Goal: Transaction & Acquisition: Purchase product/service

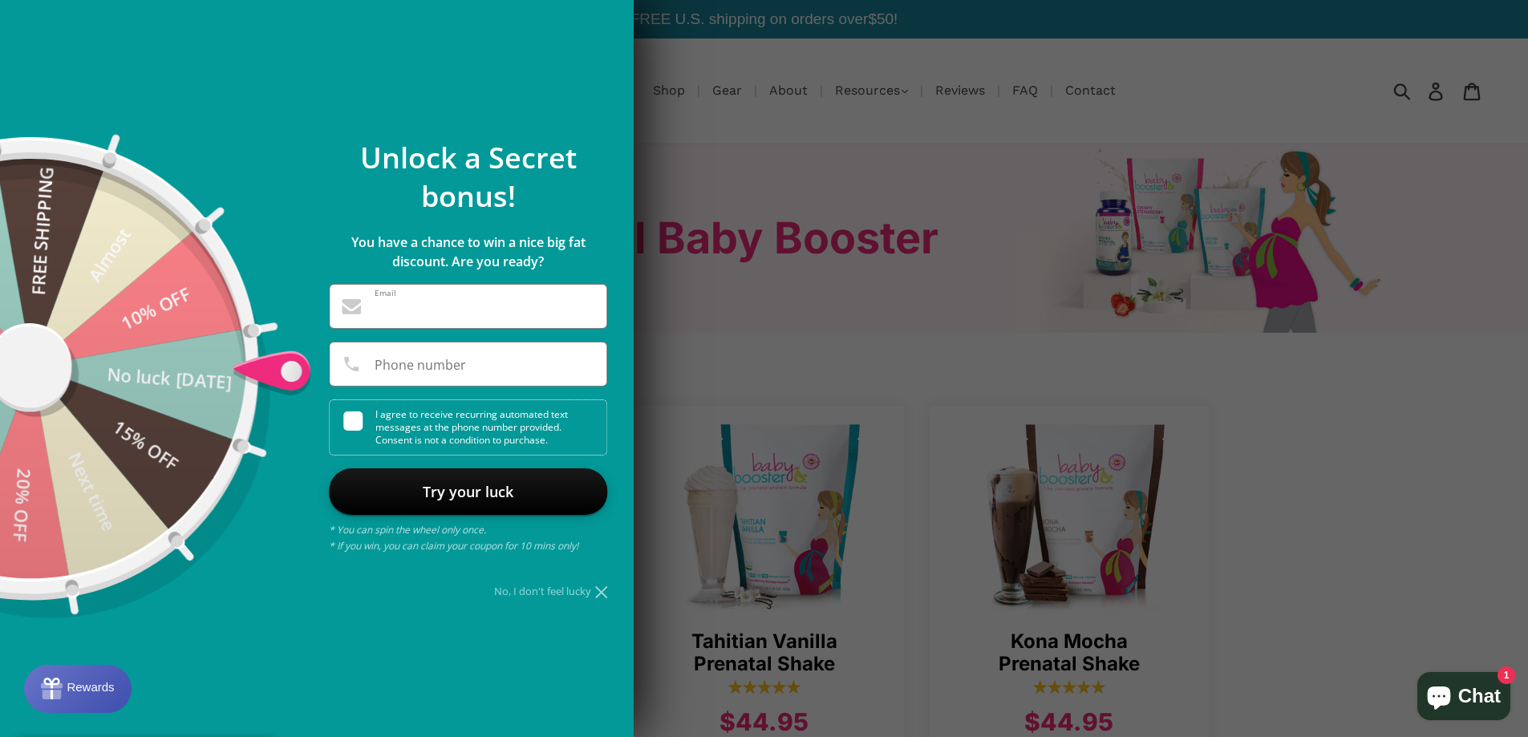
click at [451, 309] on input "Email" at bounding box center [468, 309] width 277 height 24
type input "**********"
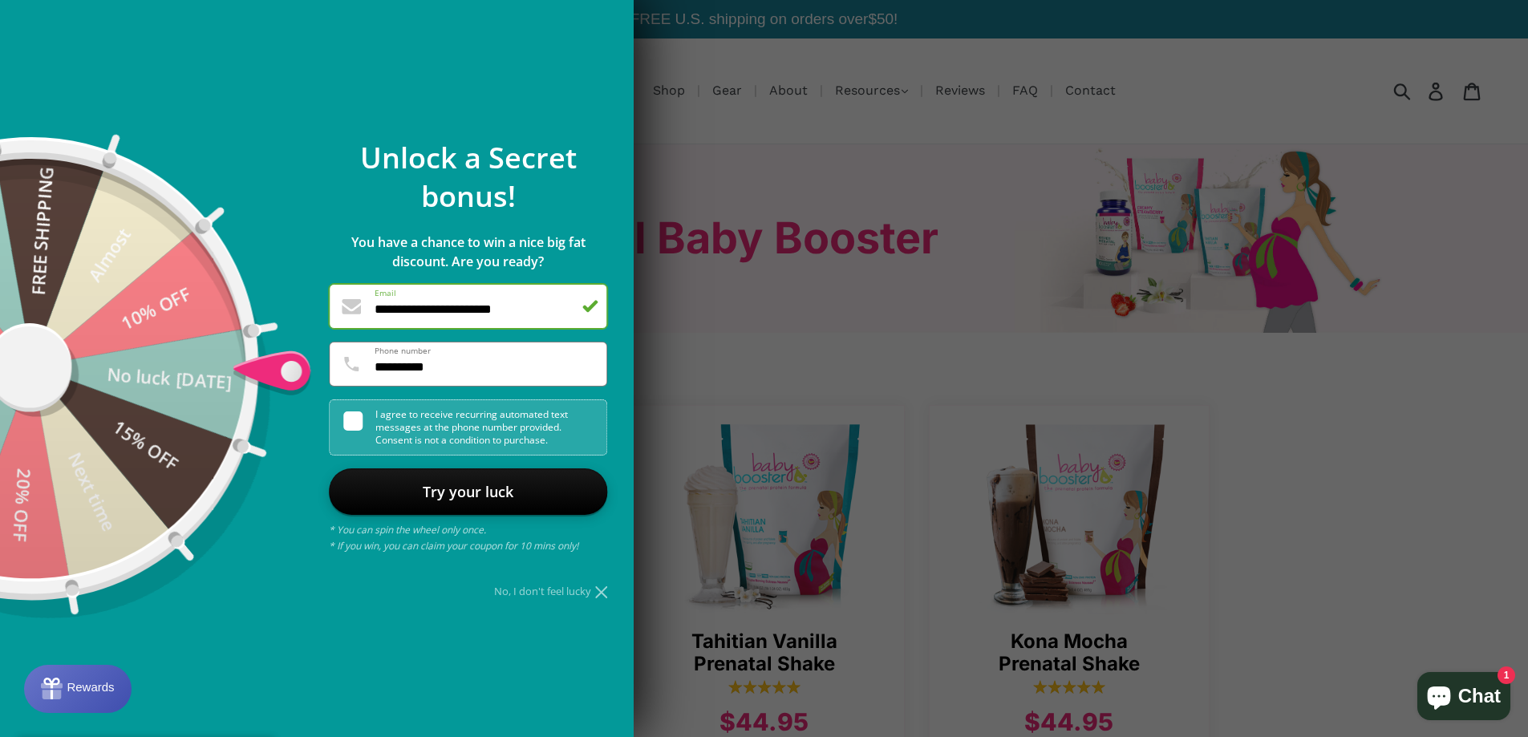
type input "**********"
click at [350, 421] on span at bounding box center [352, 420] width 19 height 19
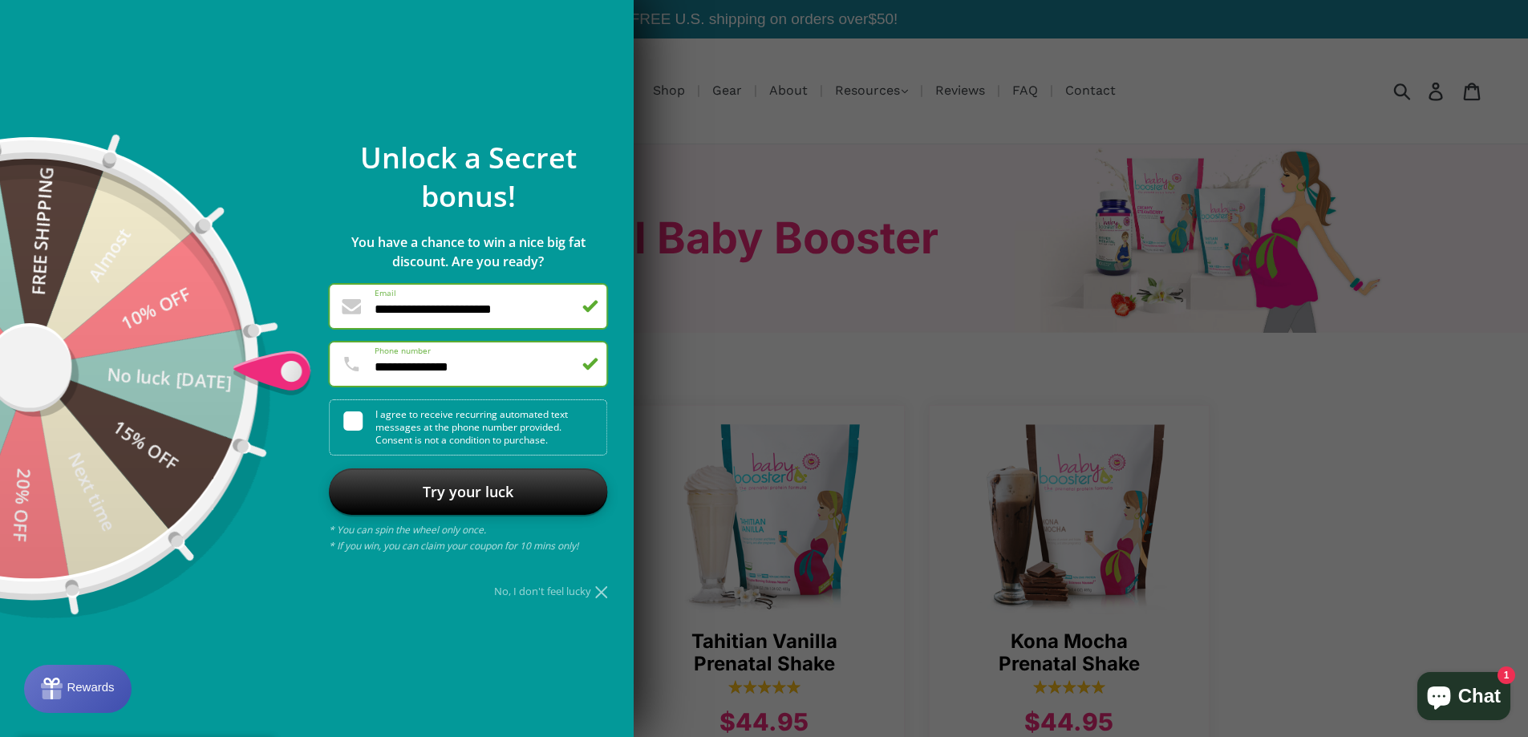
click at [448, 501] on div at bounding box center [468, 491] width 278 height 45
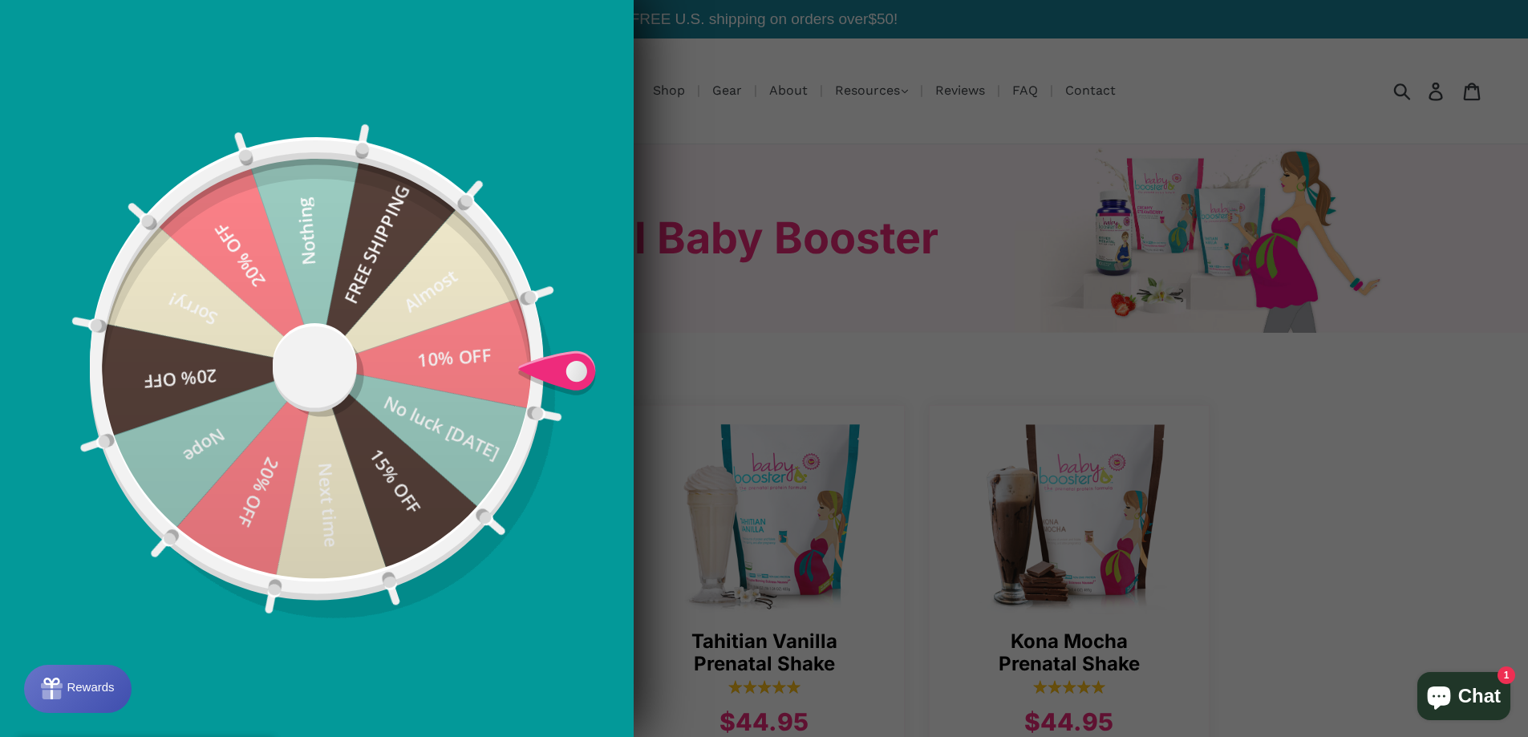
type input "**********"
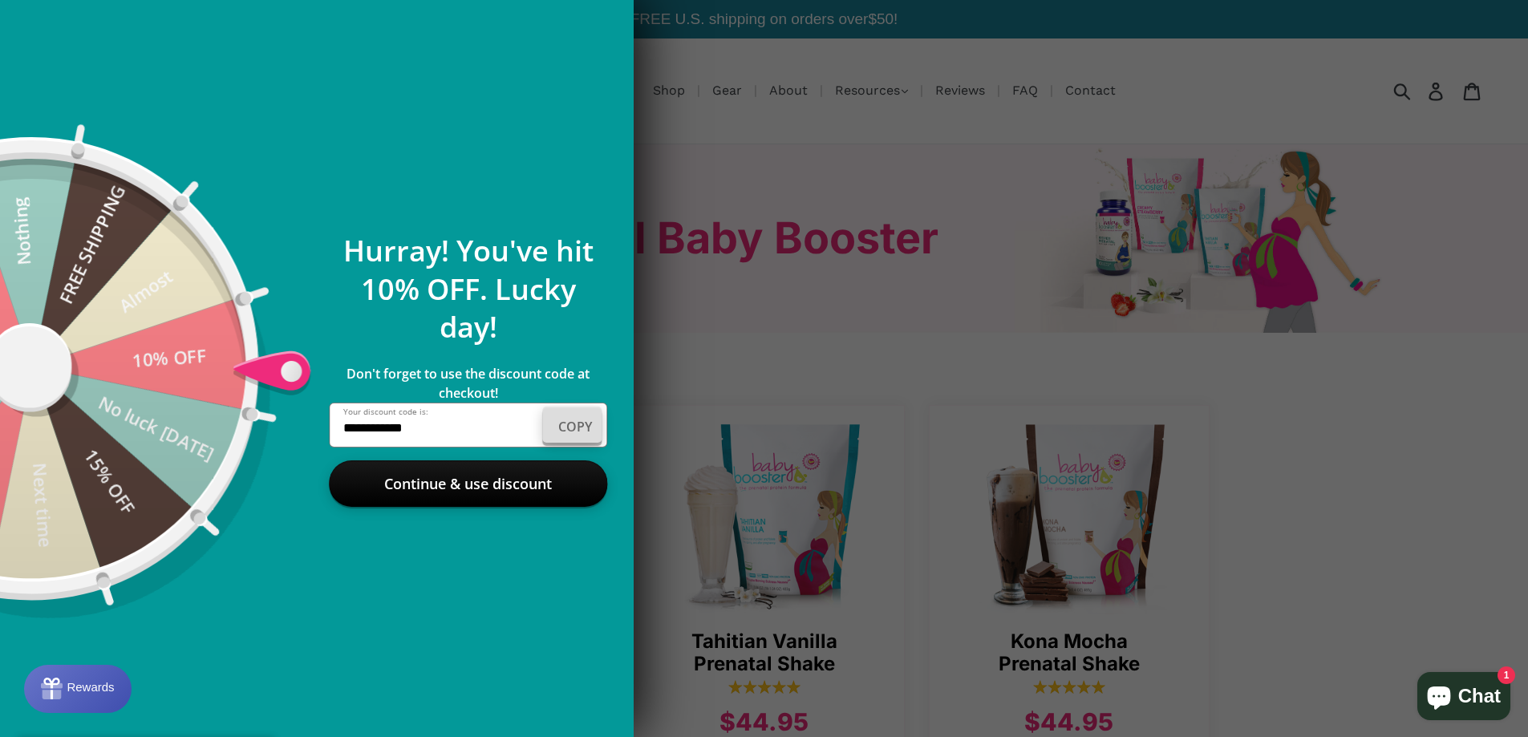
click at [563, 427] on div "Copy" at bounding box center [571, 425] width 59 height 36
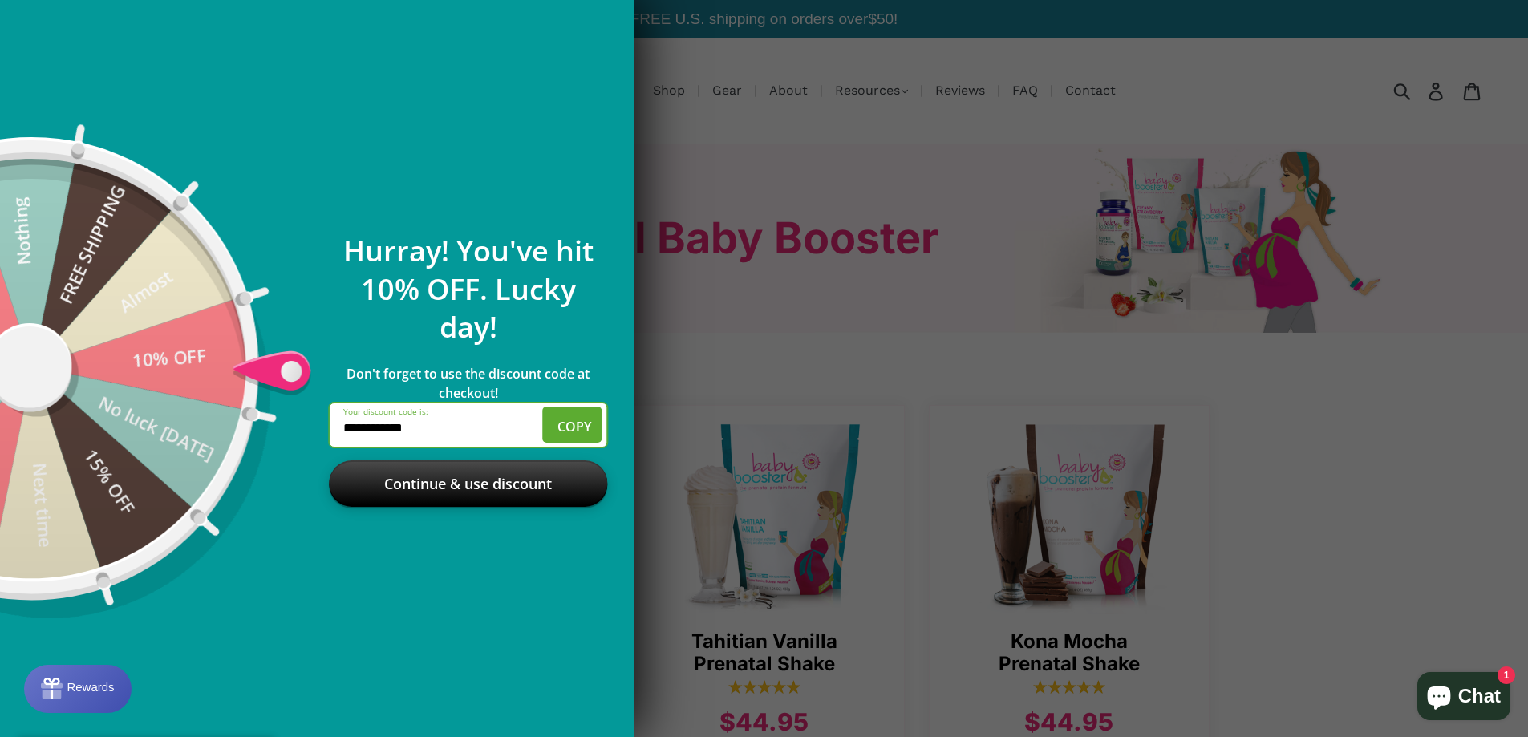
click at [493, 477] on div at bounding box center [468, 483] width 278 height 45
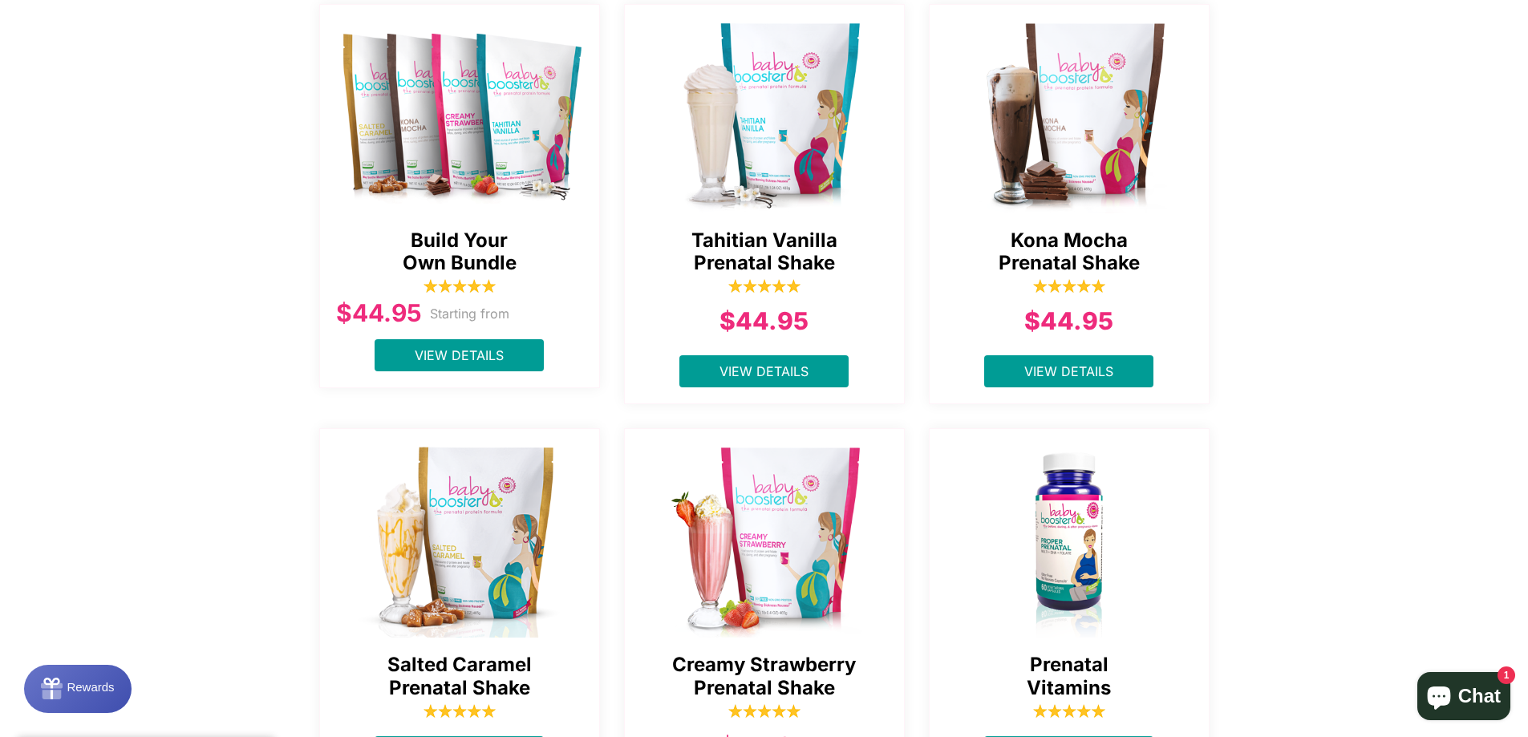
scroll to position [321, 0]
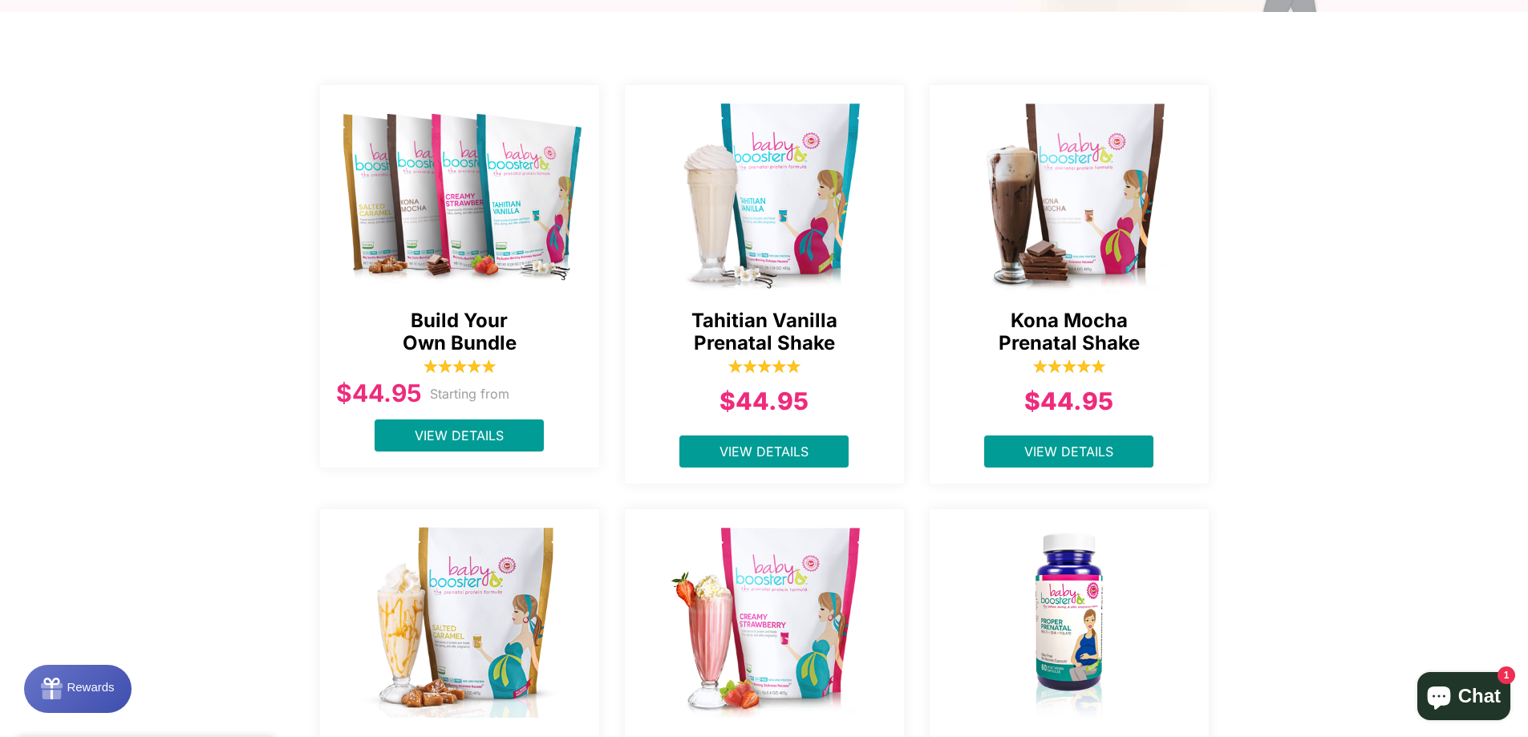
click at [1078, 230] on img at bounding box center [1070, 193] width 281 height 201
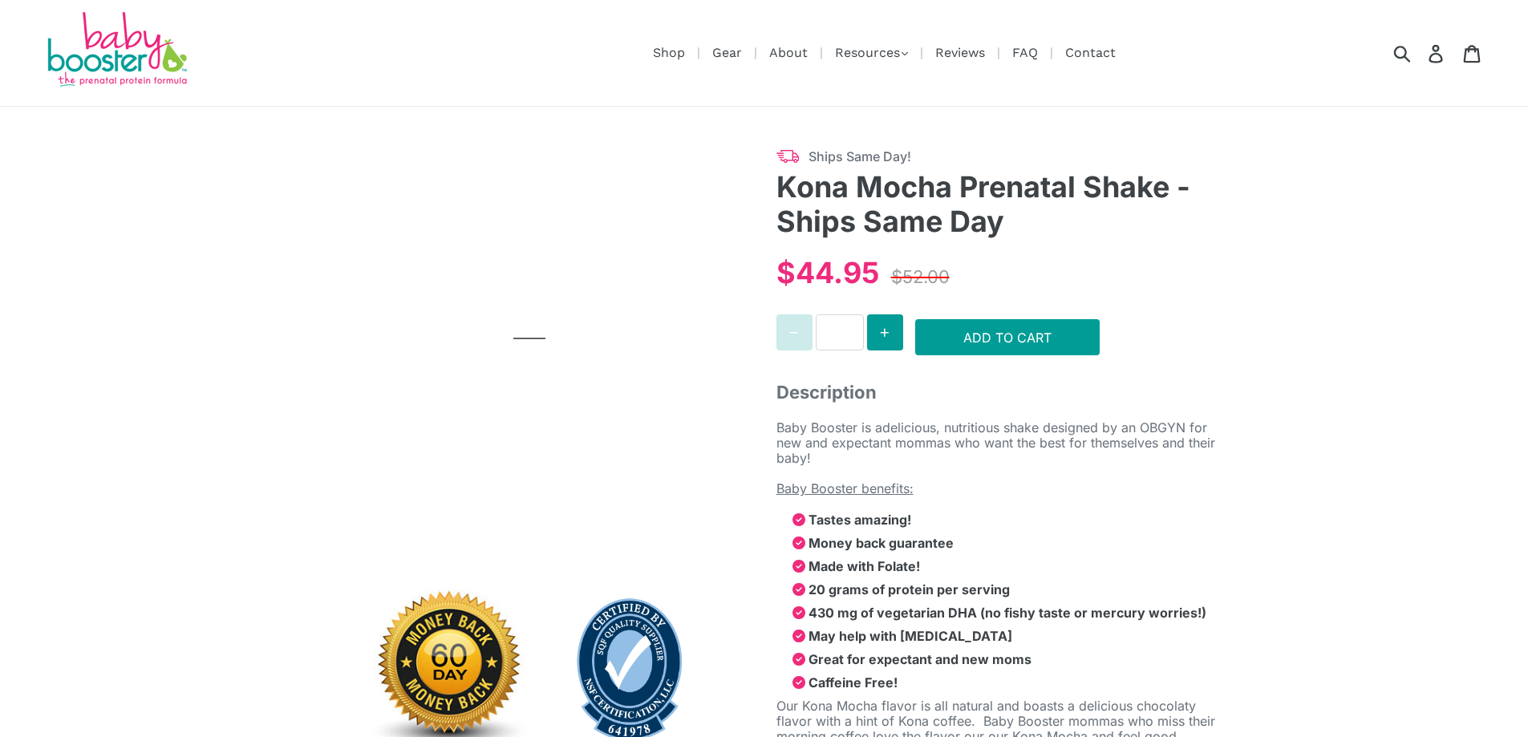
select select "******"
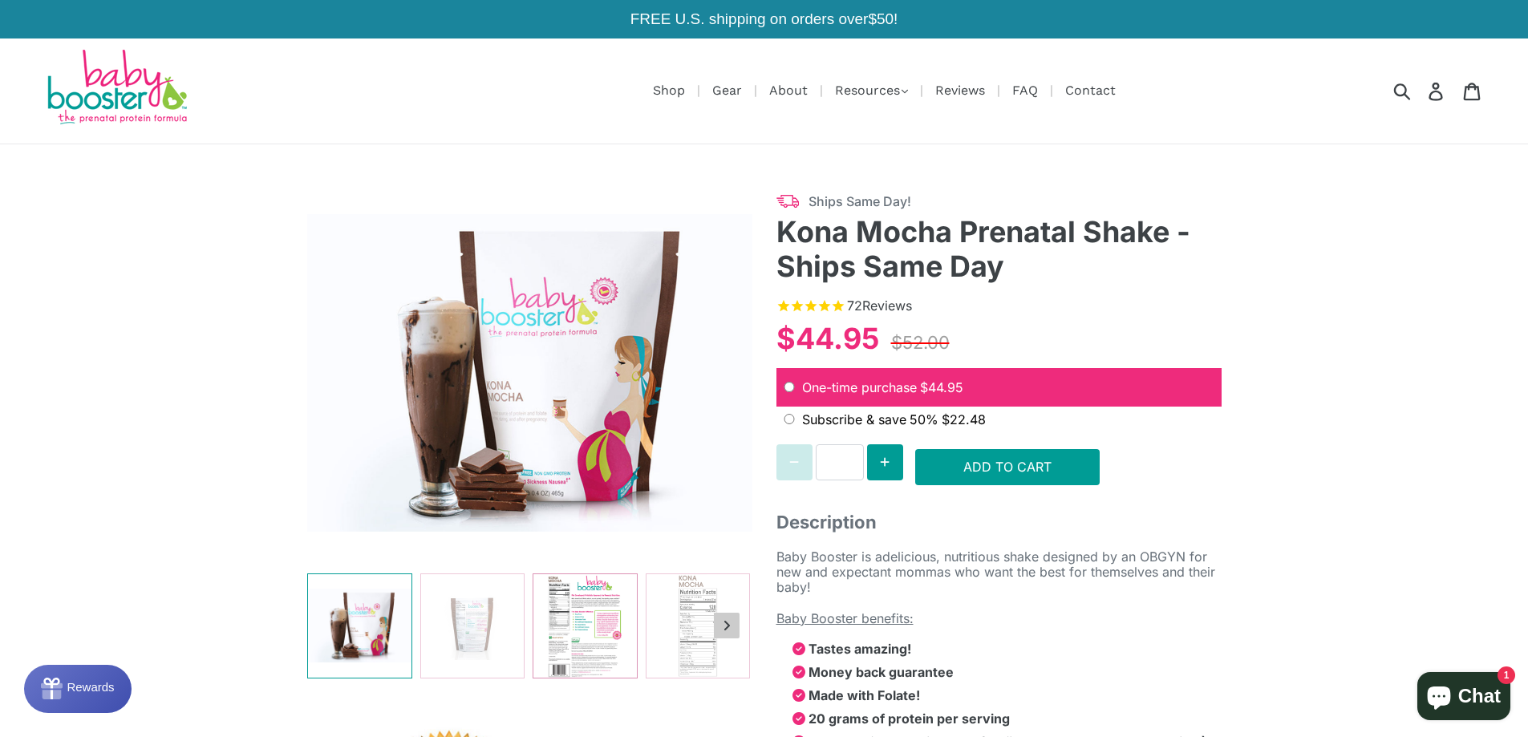
click at [594, 627] on img at bounding box center [584, 625] width 103 height 103
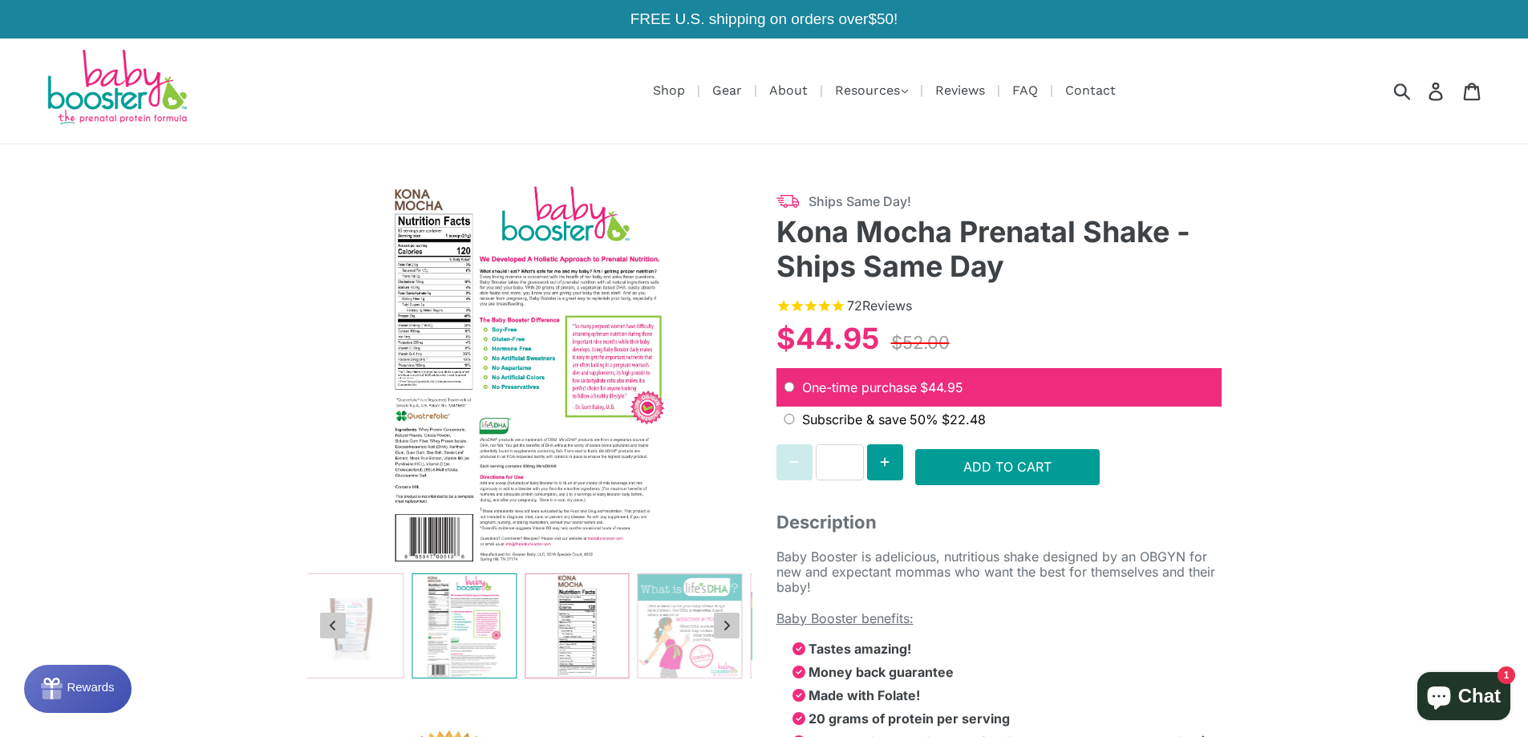
click at [582, 623] on img at bounding box center [576, 625] width 103 height 103
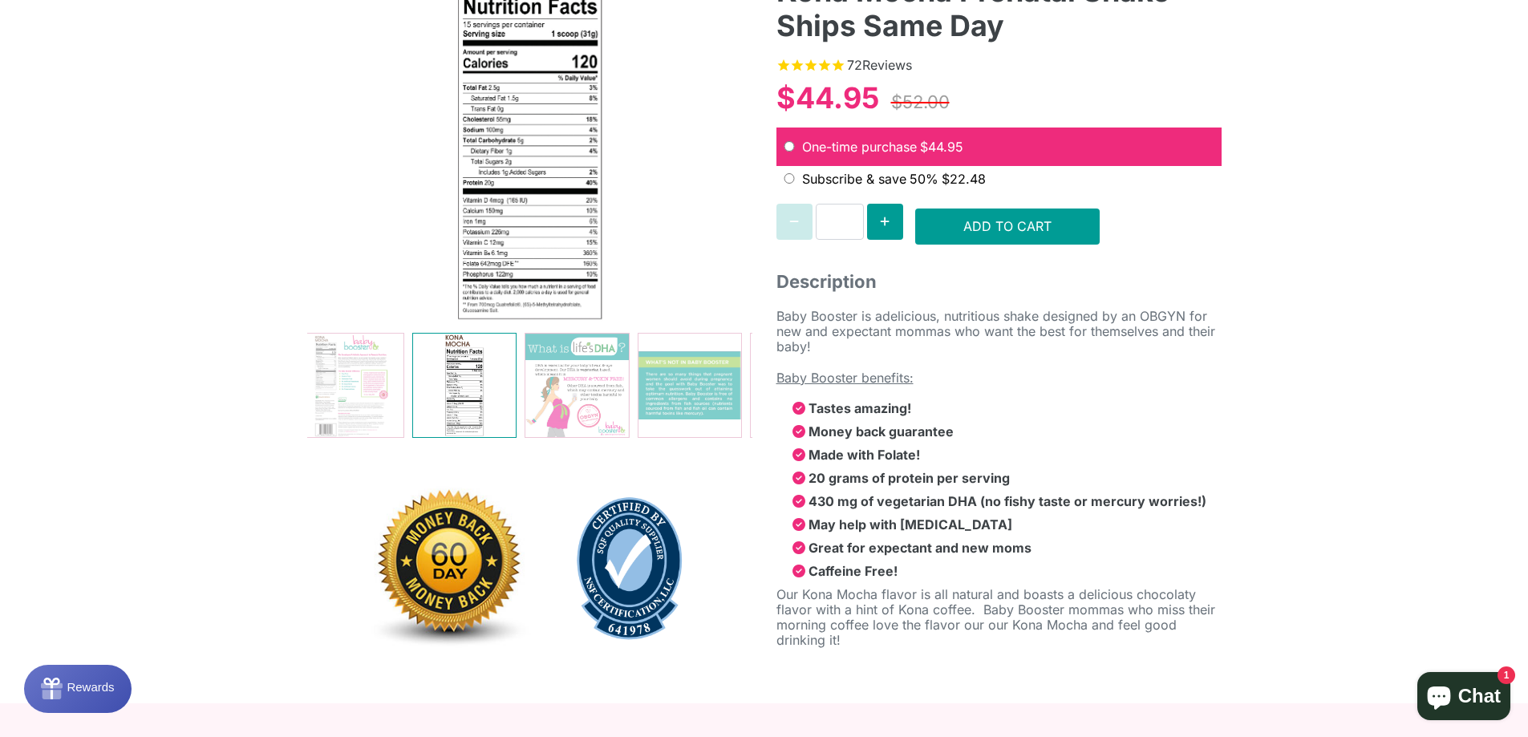
scroll to position [160, 0]
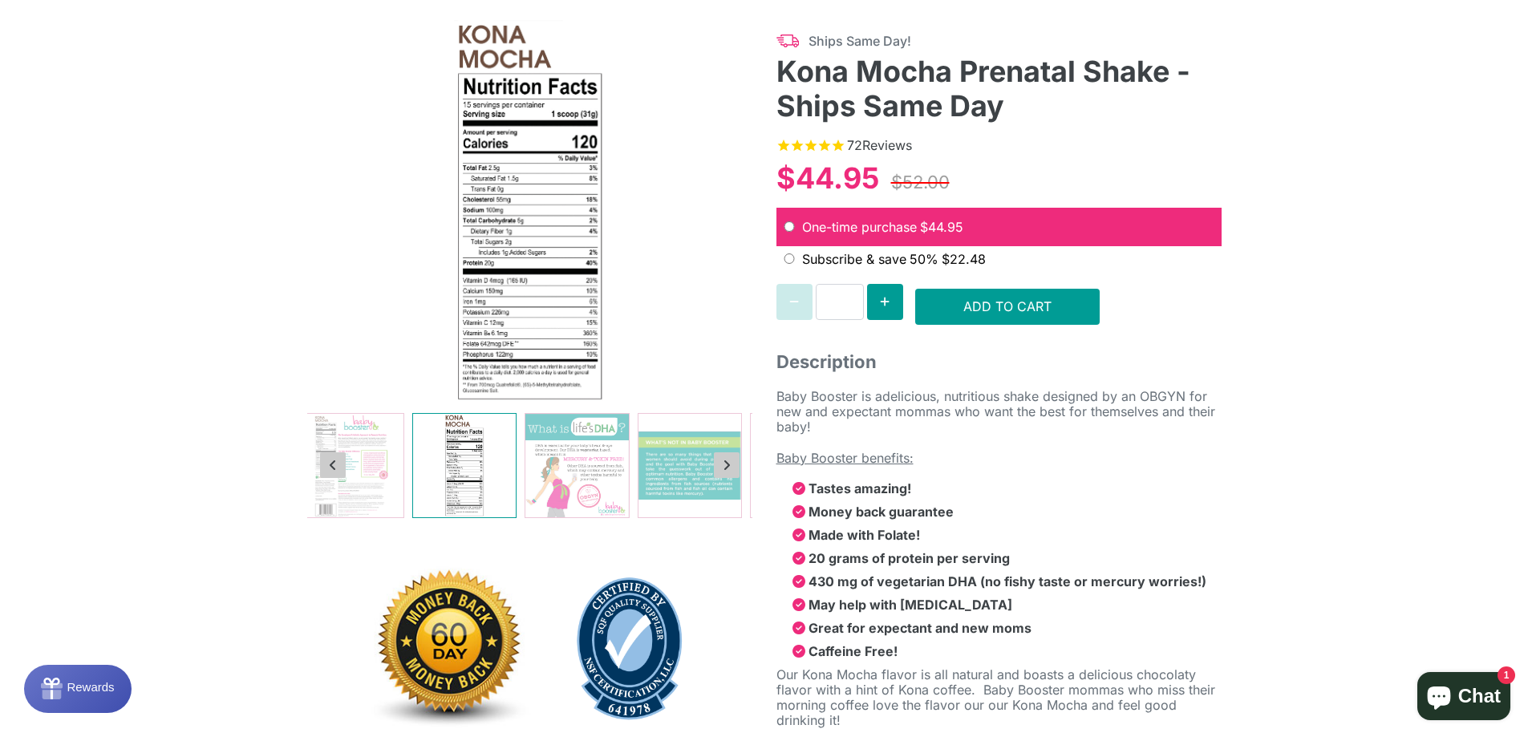
click at [340, 460] on button "Previous slide" at bounding box center [333, 465] width 26 height 26
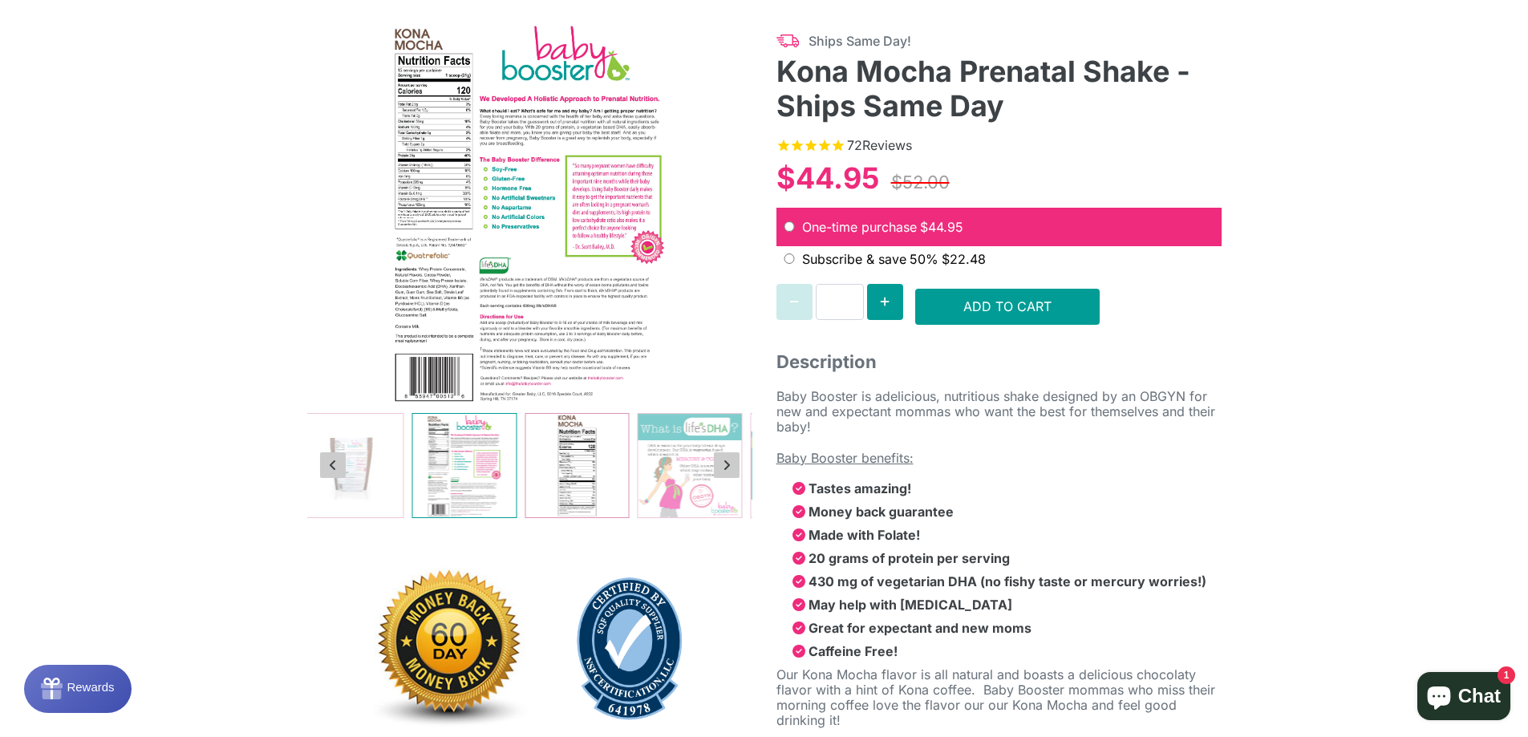
click at [585, 472] on img at bounding box center [576, 465] width 103 height 103
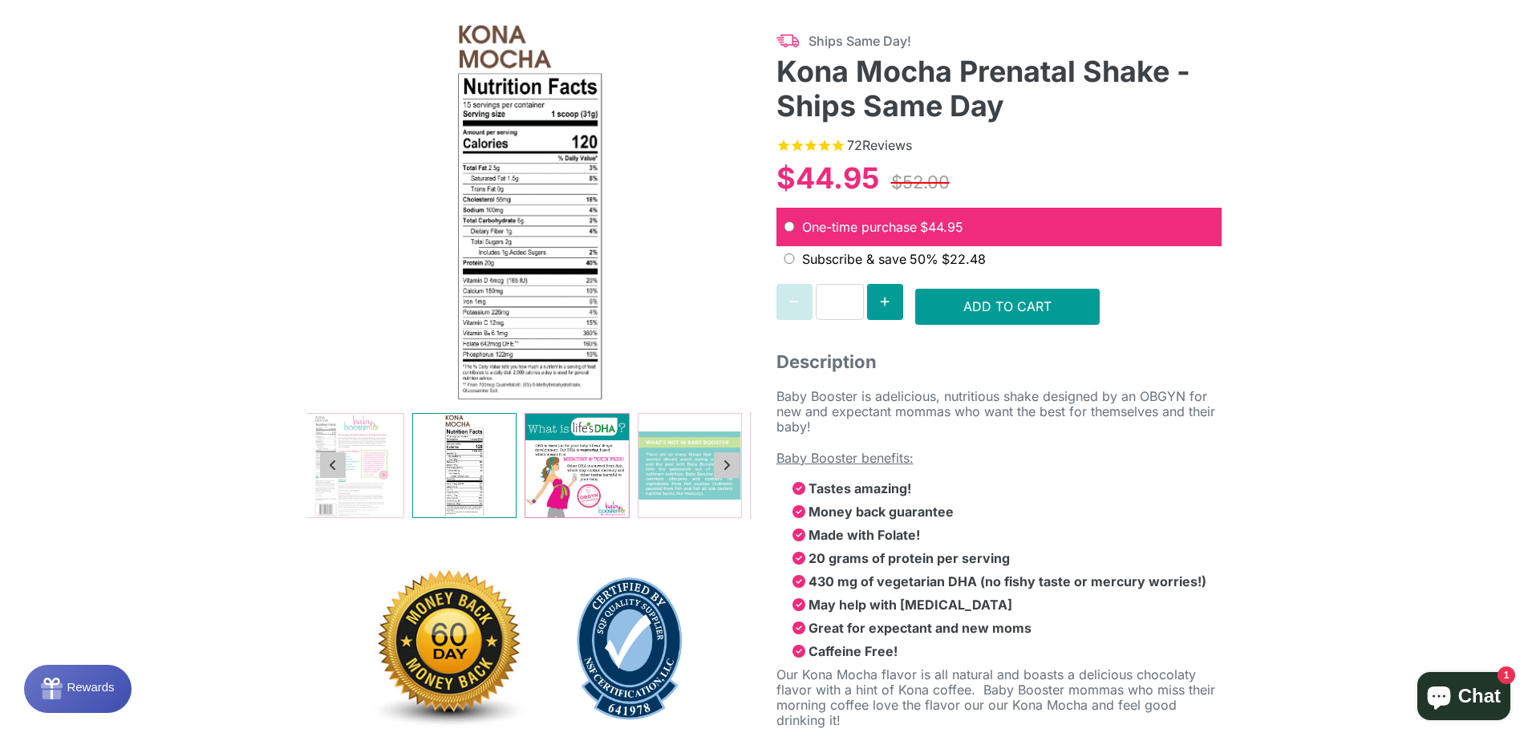
click at [607, 472] on img at bounding box center [576, 465] width 103 height 103
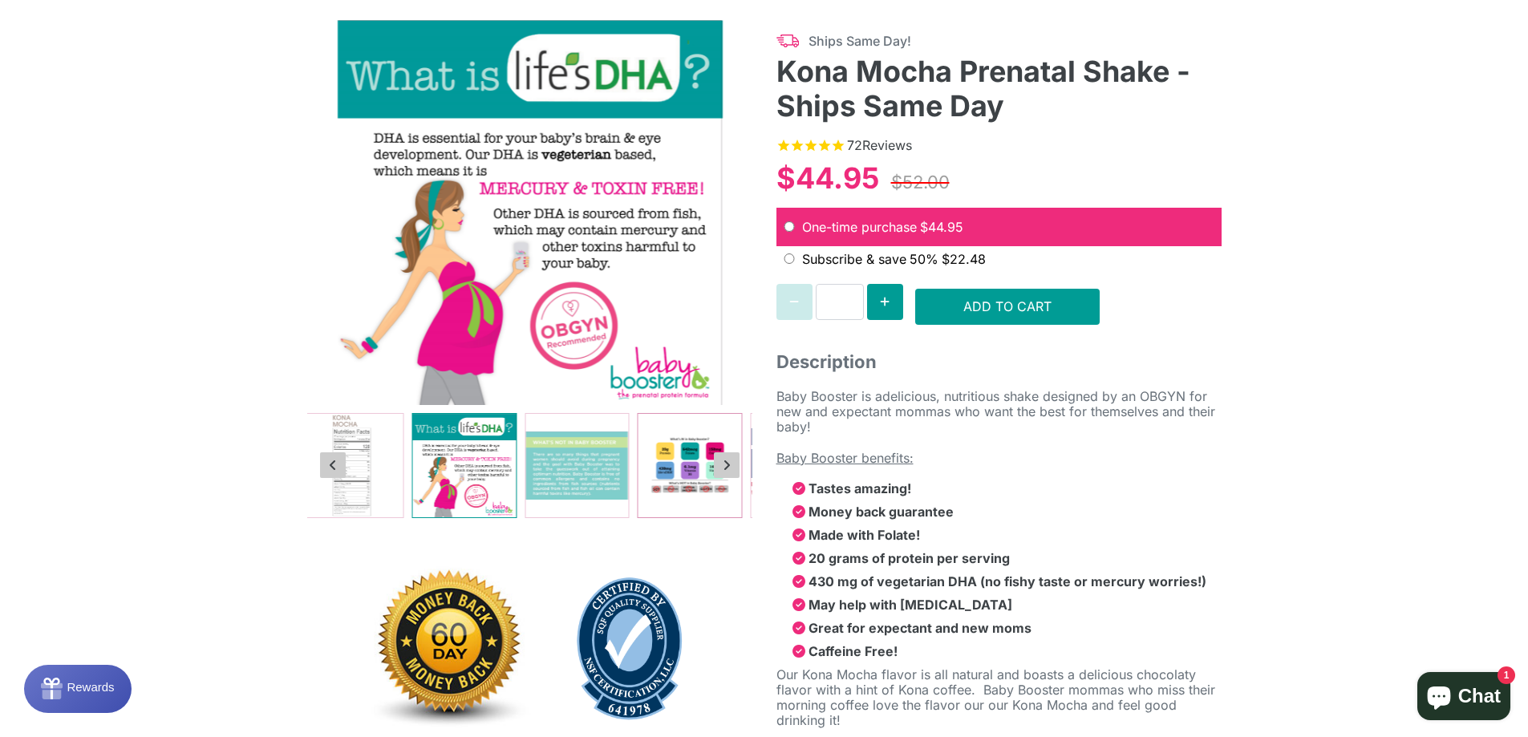
click at [657, 472] on img at bounding box center [689, 465] width 103 height 103
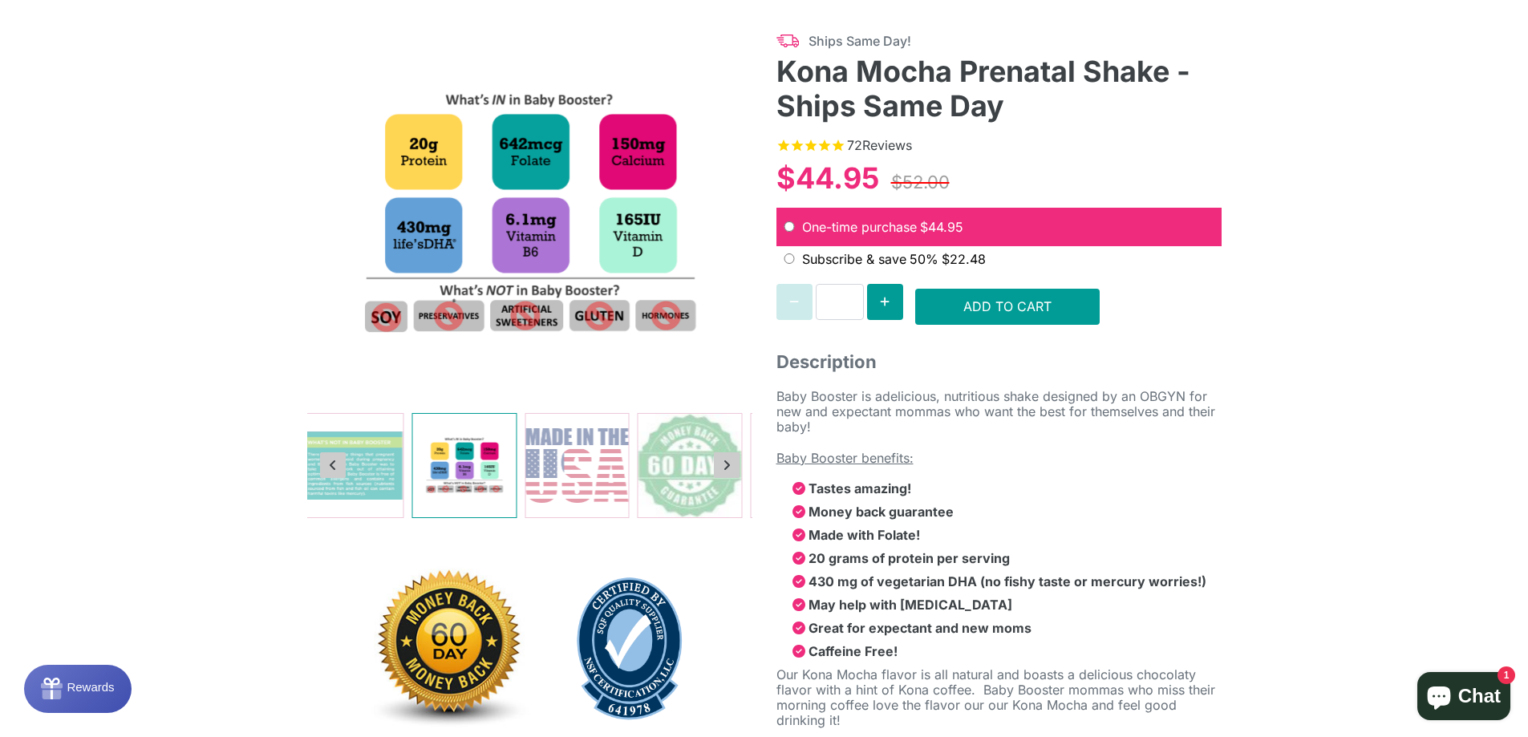
click at [329, 459] on icon "Previous slide" at bounding box center [333, 465] width 8 height 13
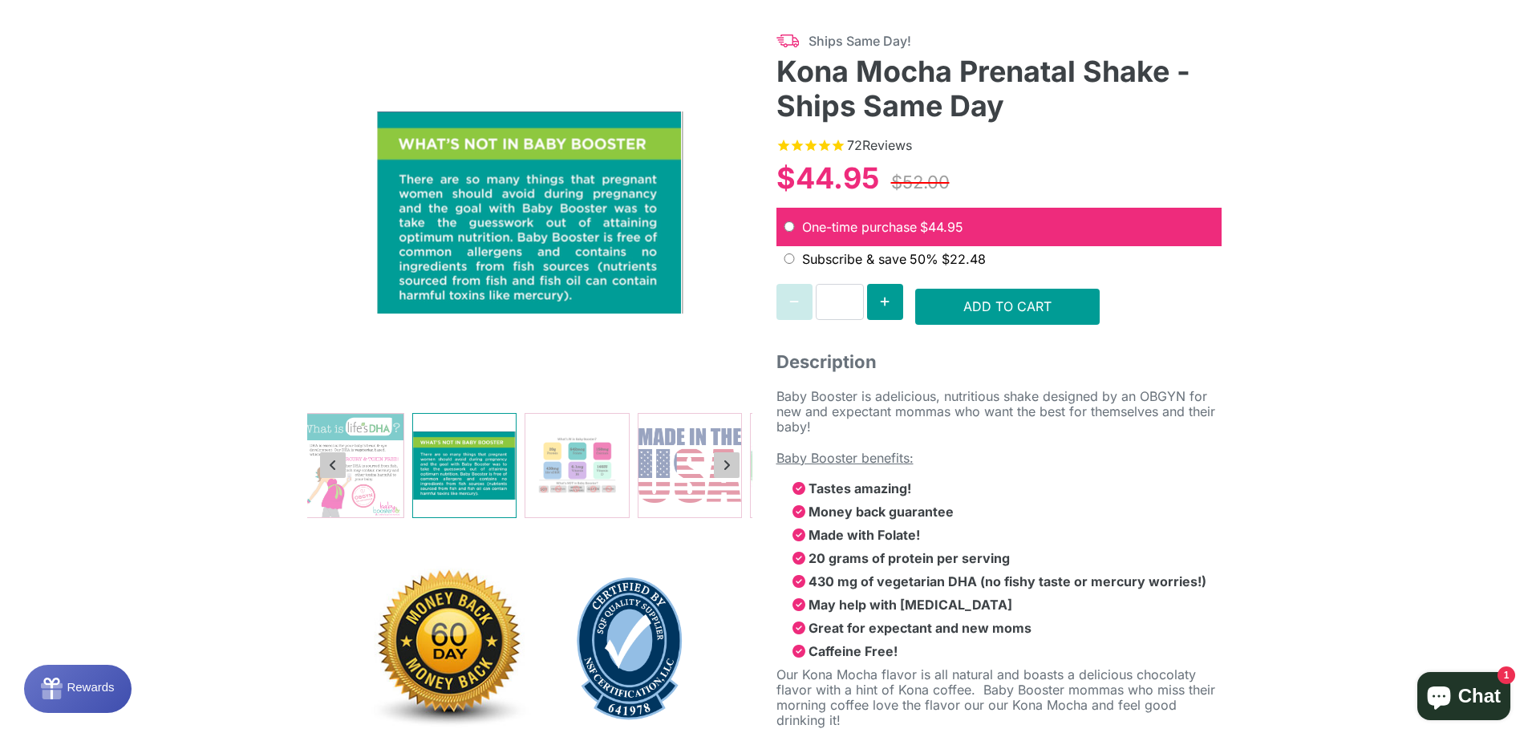
click at [331, 460] on icon "Previous slide" at bounding box center [333, 465] width 8 height 13
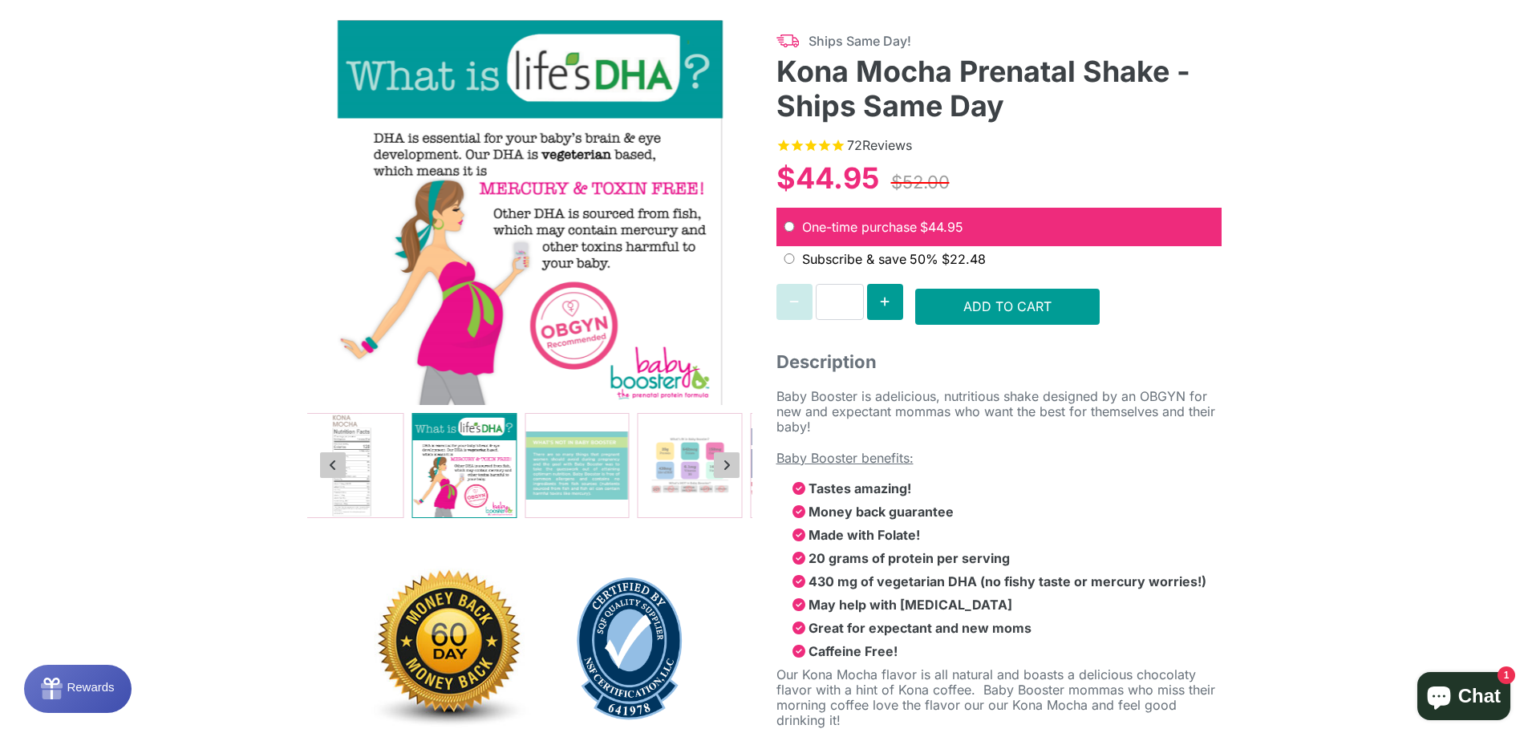
click at [331, 460] on icon "Previous slide" at bounding box center [333, 465] width 8 height 13
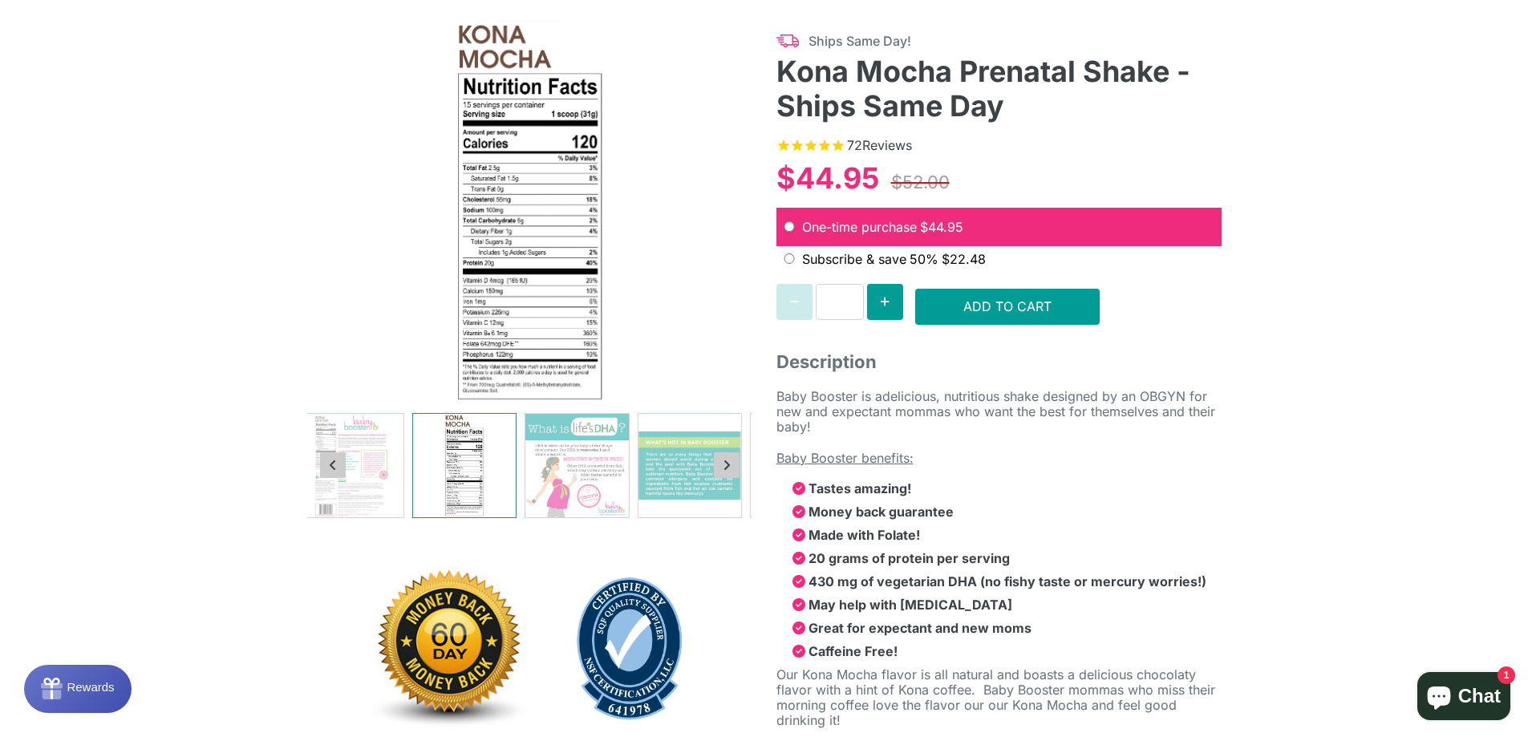
click at [463, 459] on img at bounding box center [463, 465] width 103 height 103
click at [390, 479] on img at bounding box center [351, 465] width 103 height 103
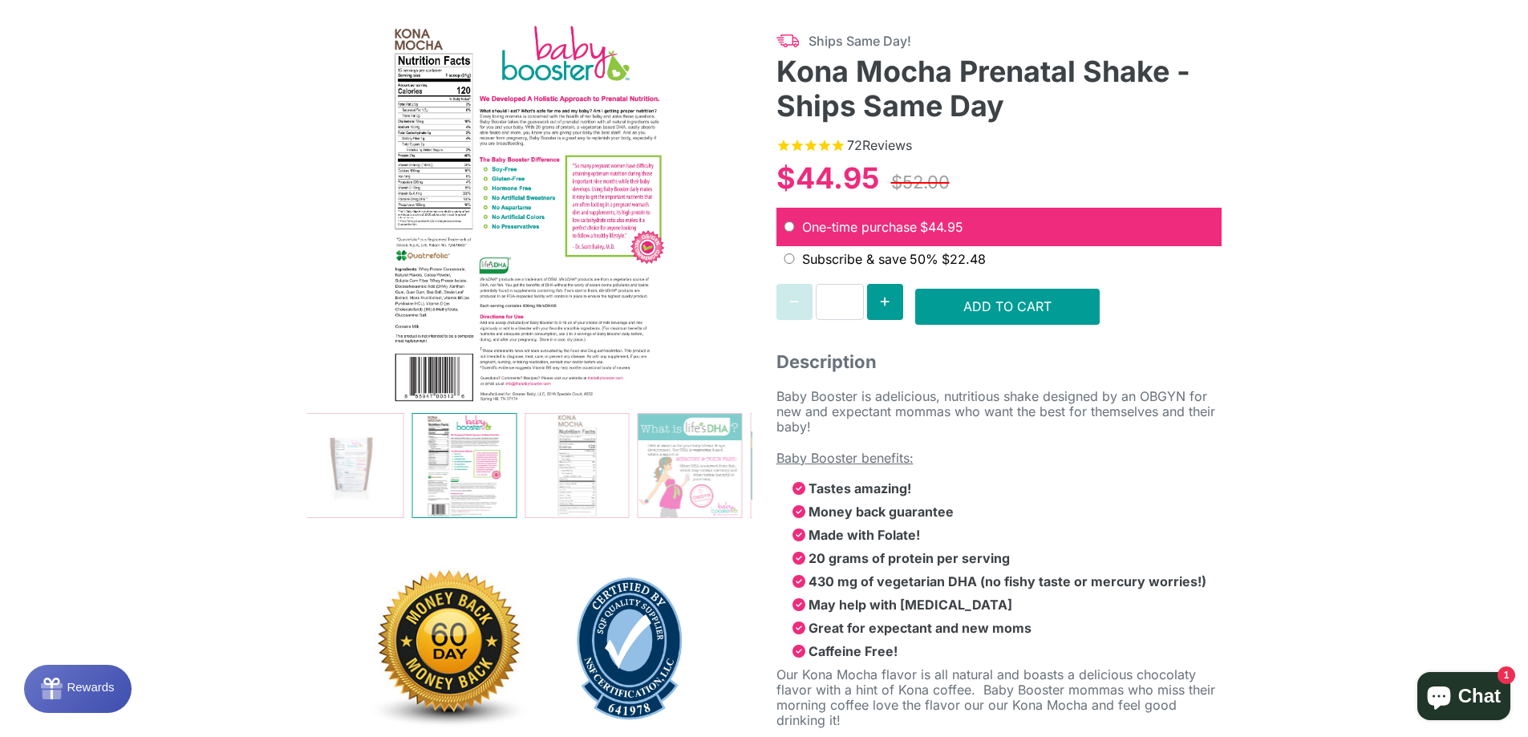
click at [568, 192] on img at bounding box center [529, 212] width 445 height 385
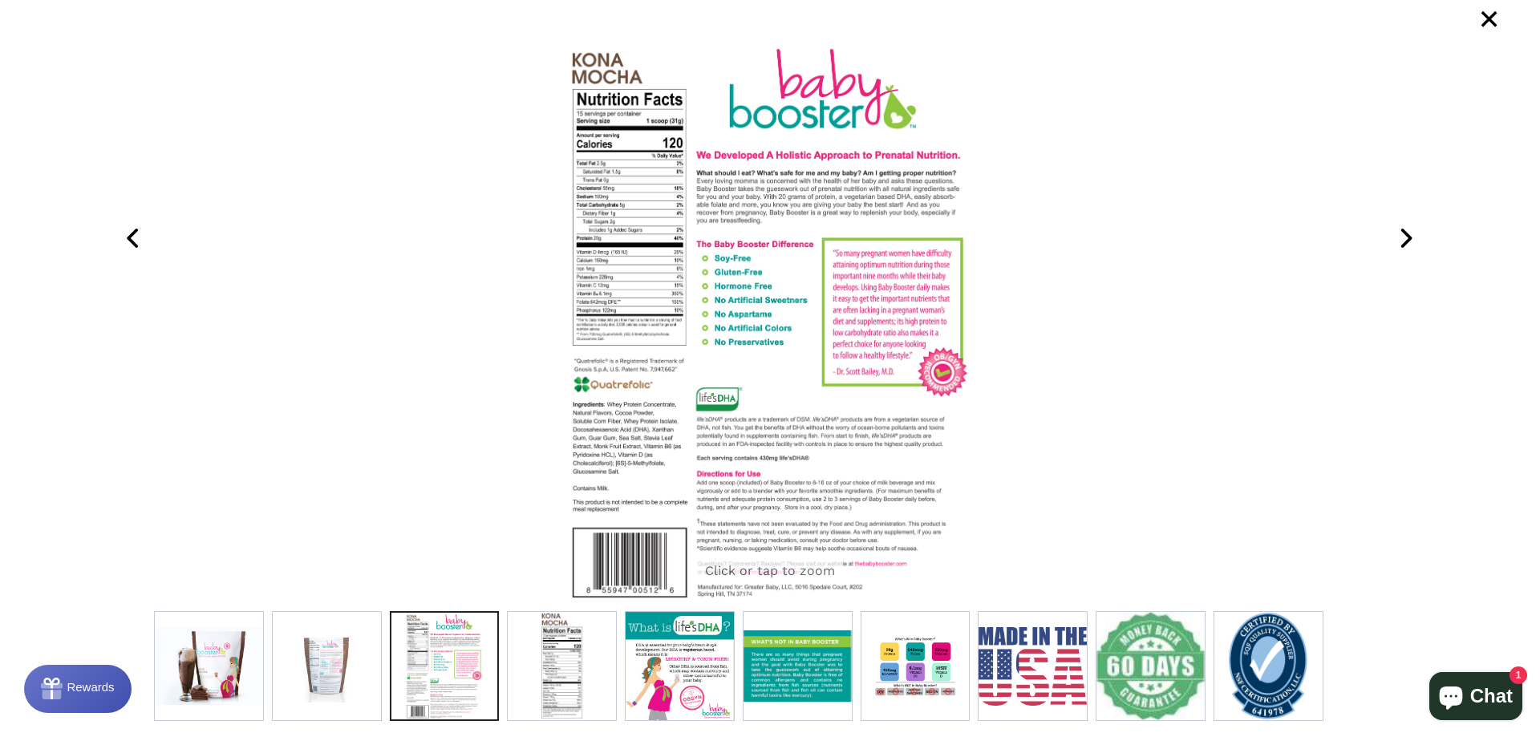
click at [1497, 16] on span "×" at bounding box center [1489, 20] width 40 height 40
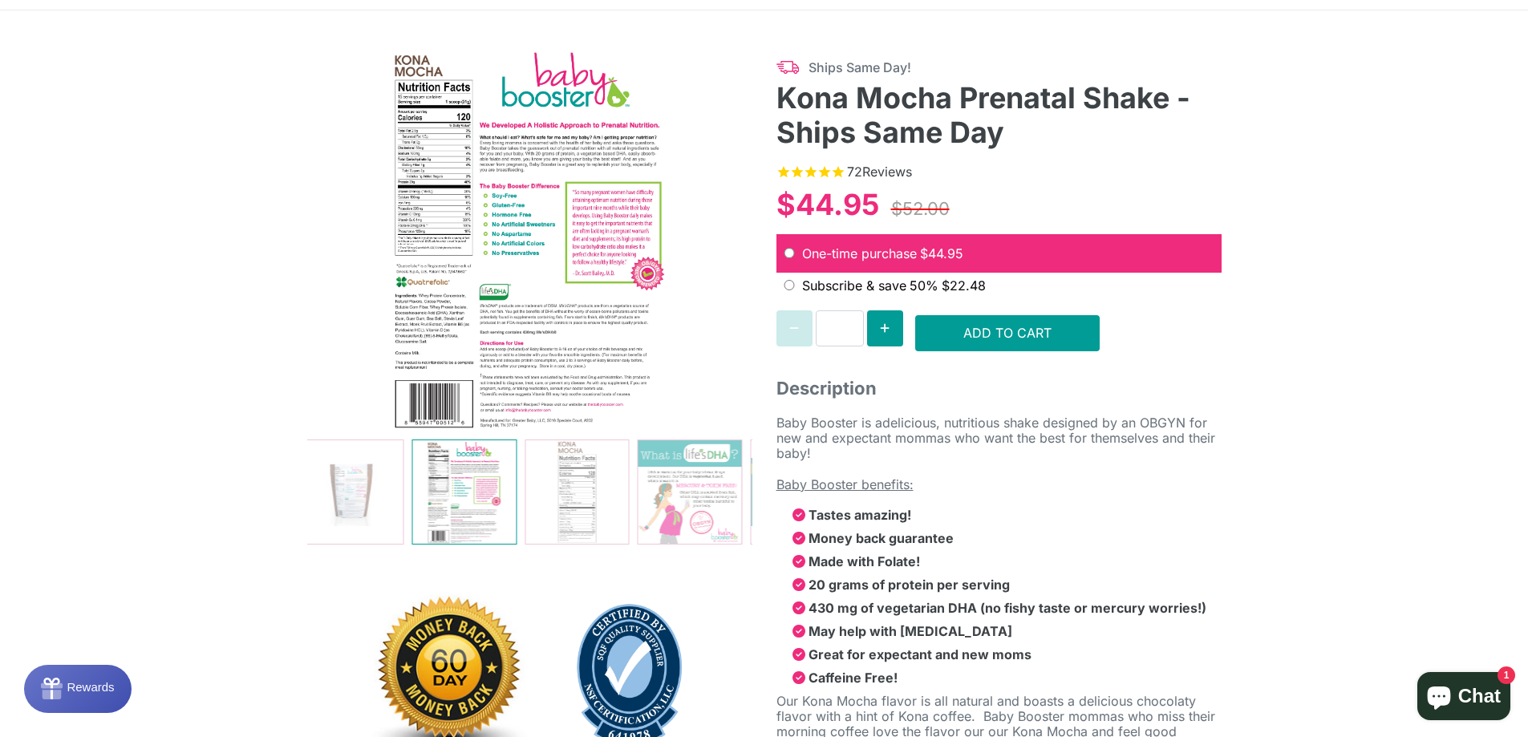
scroll to position [0, 0]
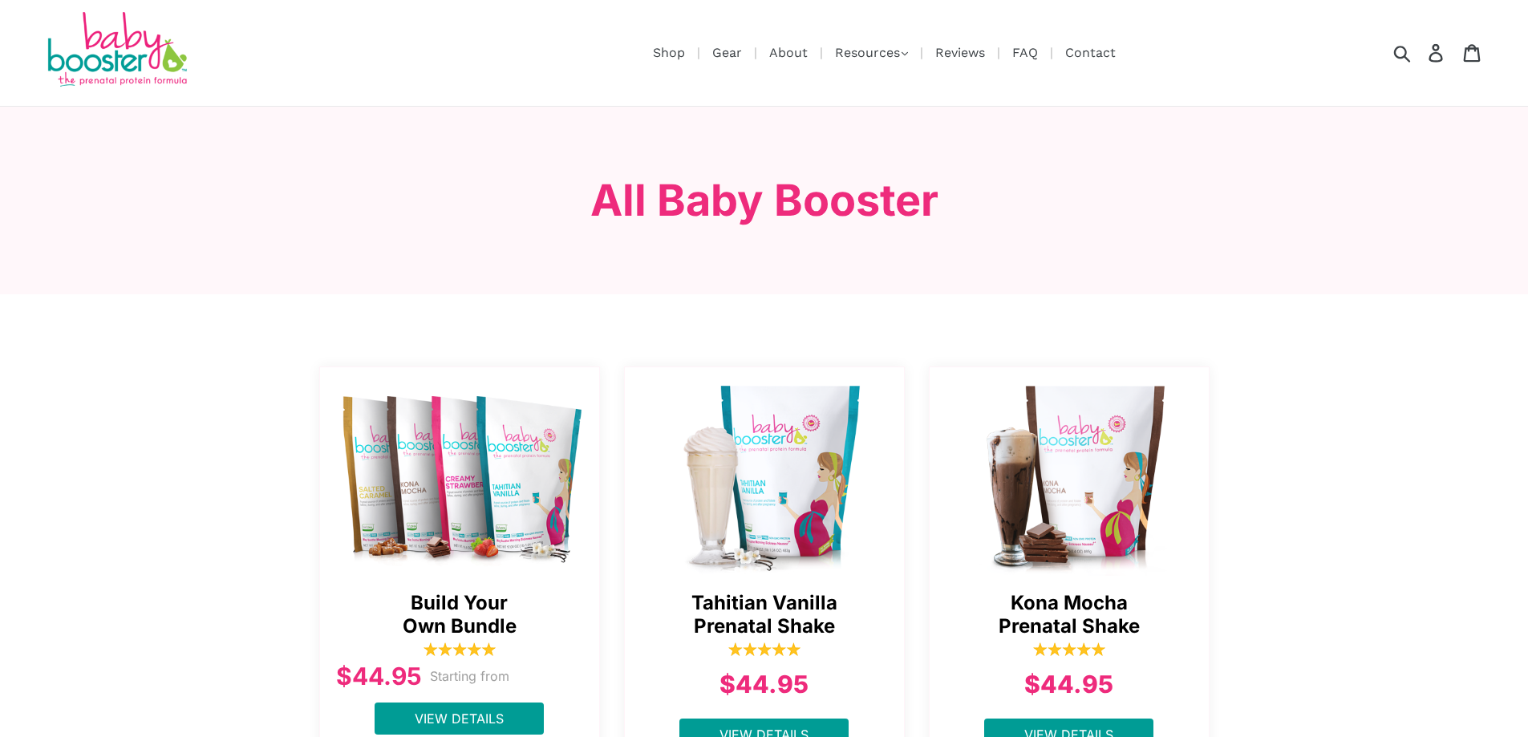
scroll to position [283, 0]
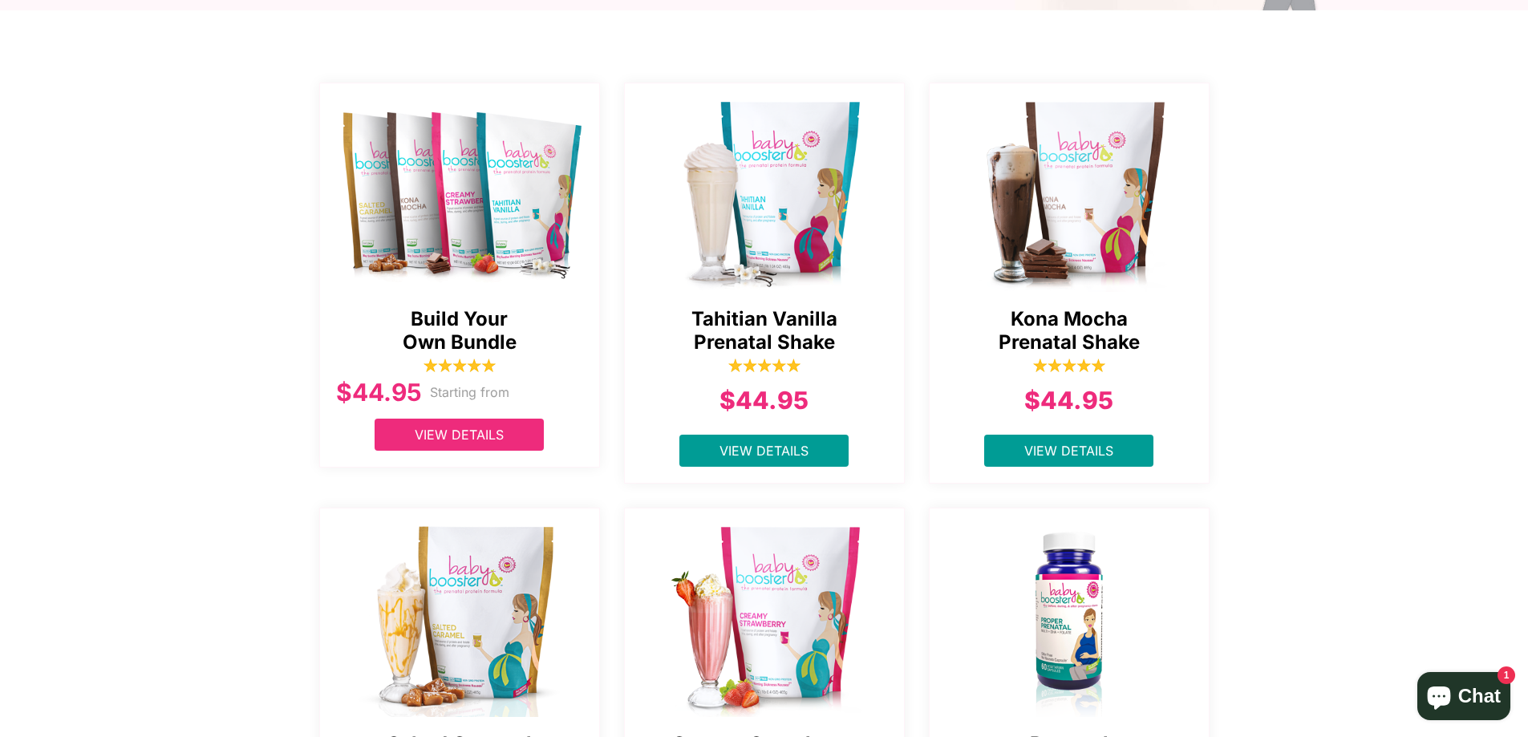
scroll to position [283, 0]
click at [470, 420] on link "View Details" at bounding box center [459, 435] width 169 height 32
